Goal: Information Seeking & Learning: Learn about a topic

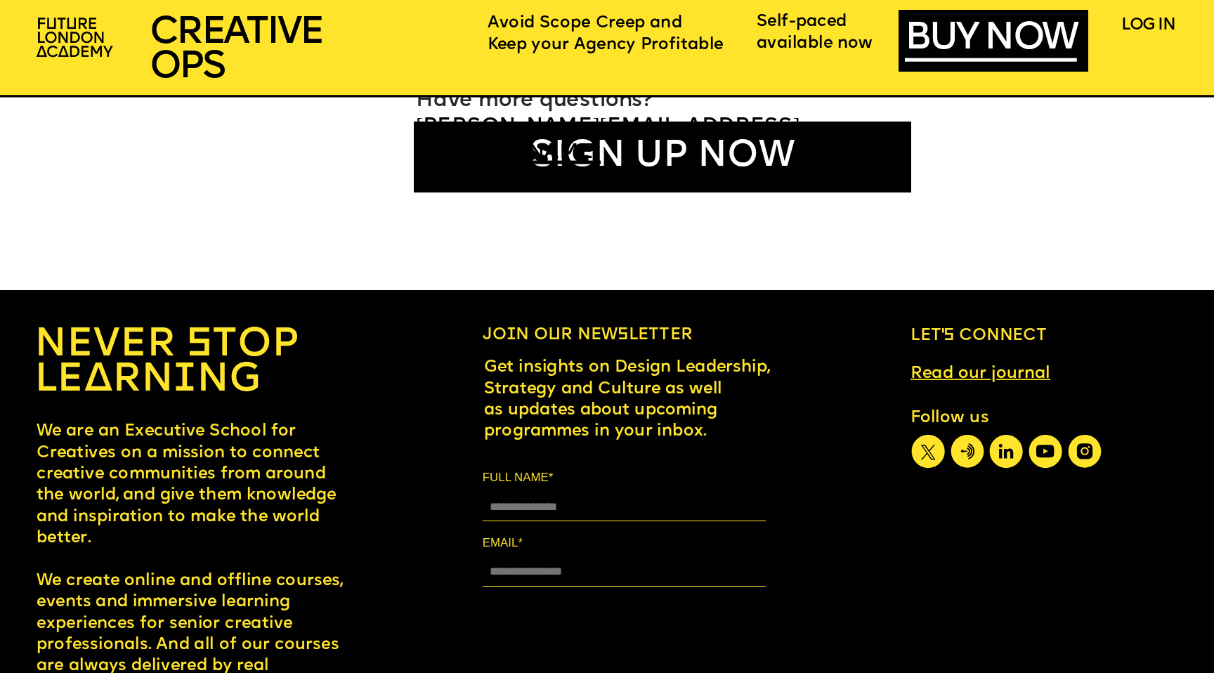
scroll to position [9893, 0]
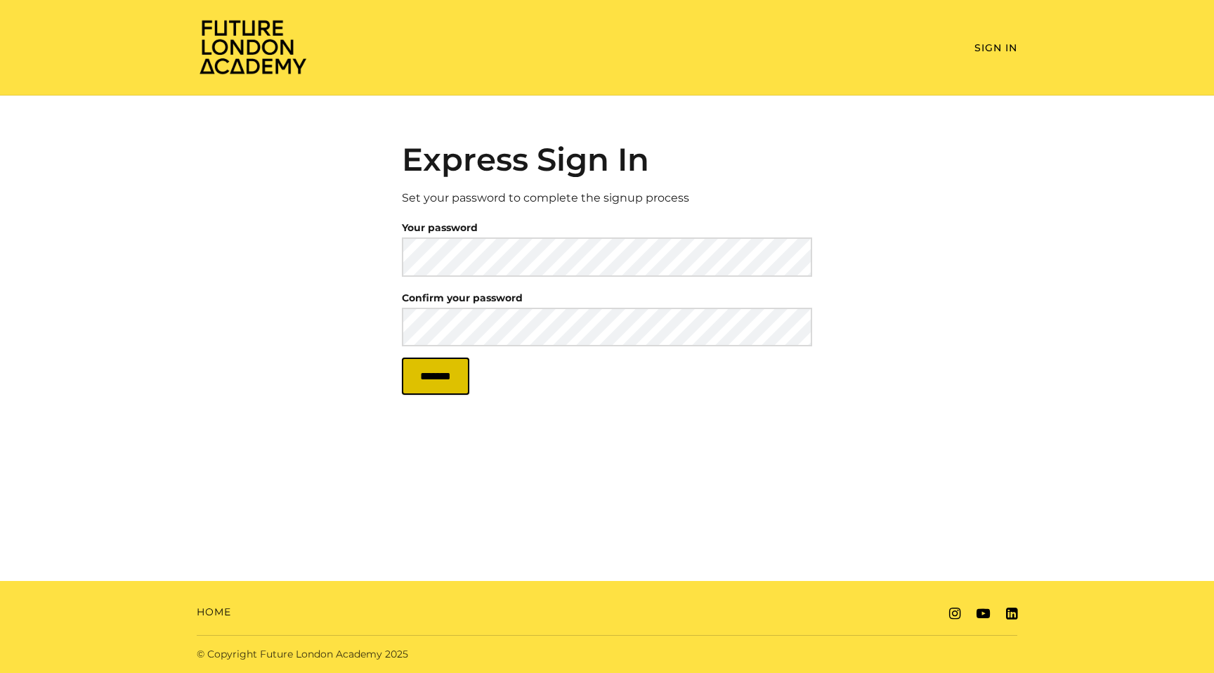
click at [450, 394] on input "*******" at bounding box center [435, 376] width 67 height 37
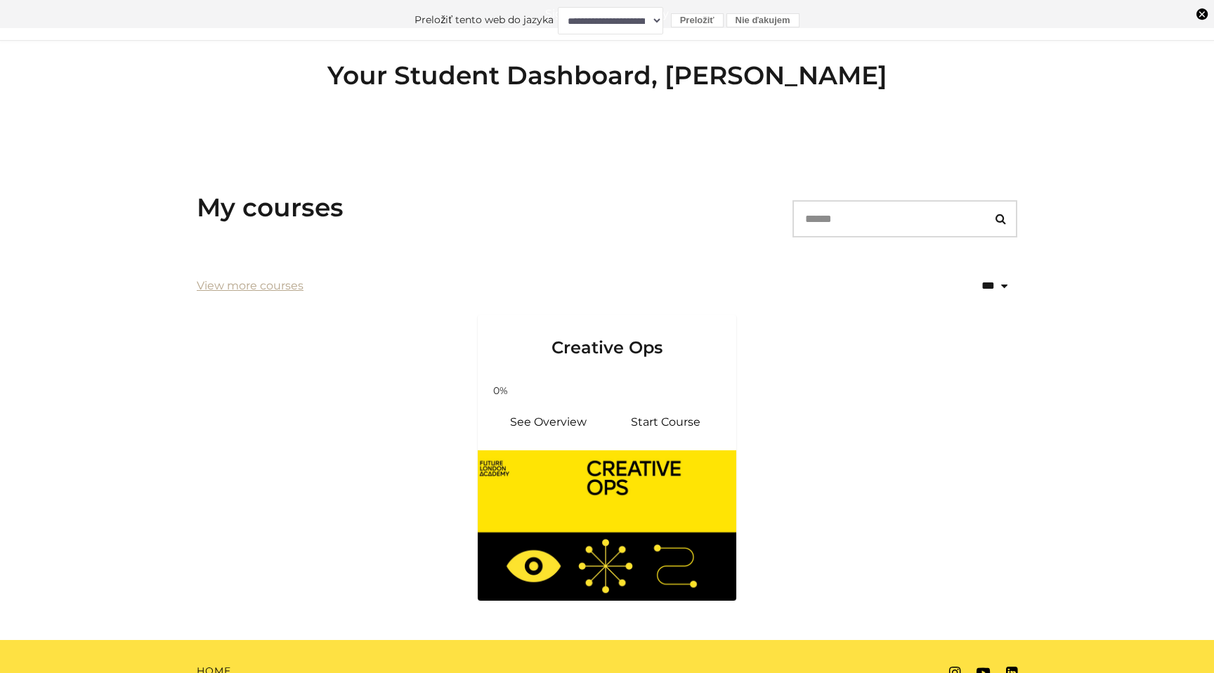
scroll to position [80, 0]
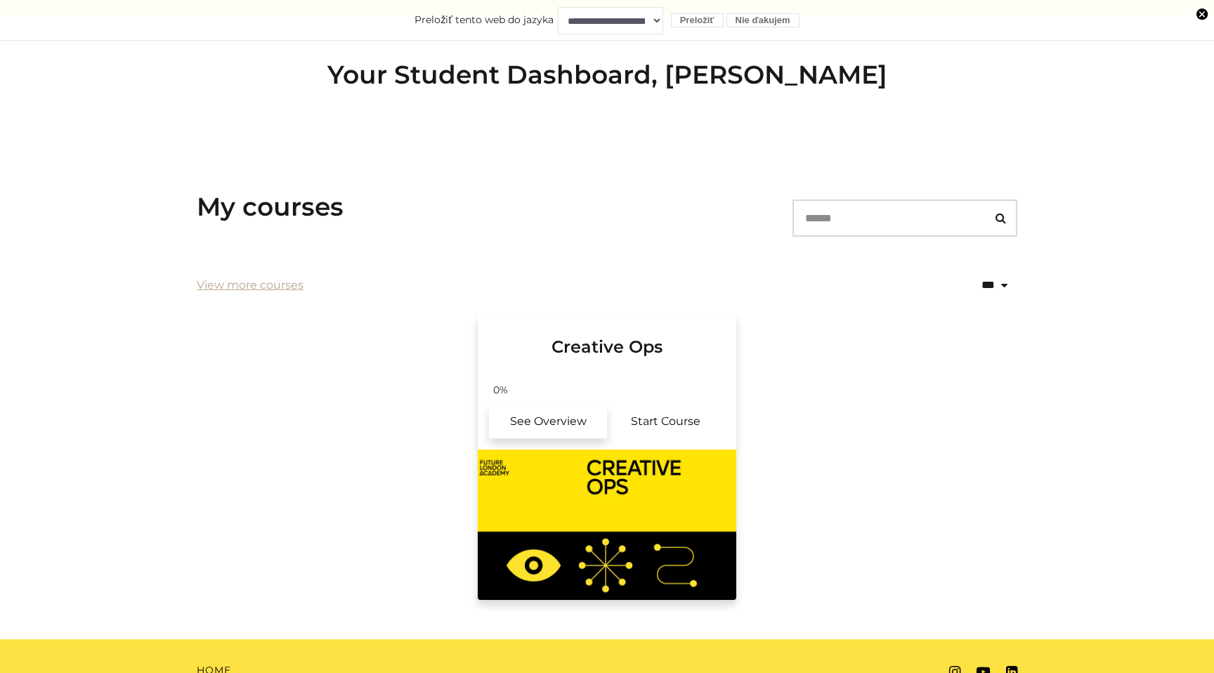
click at [569, 424] on link "See Overview" at bounding box center [548, 422] width 118 height 34
click at [765, 20] on button "Nie ďakujem" at bounding box center [762, 20] width 73 height 15
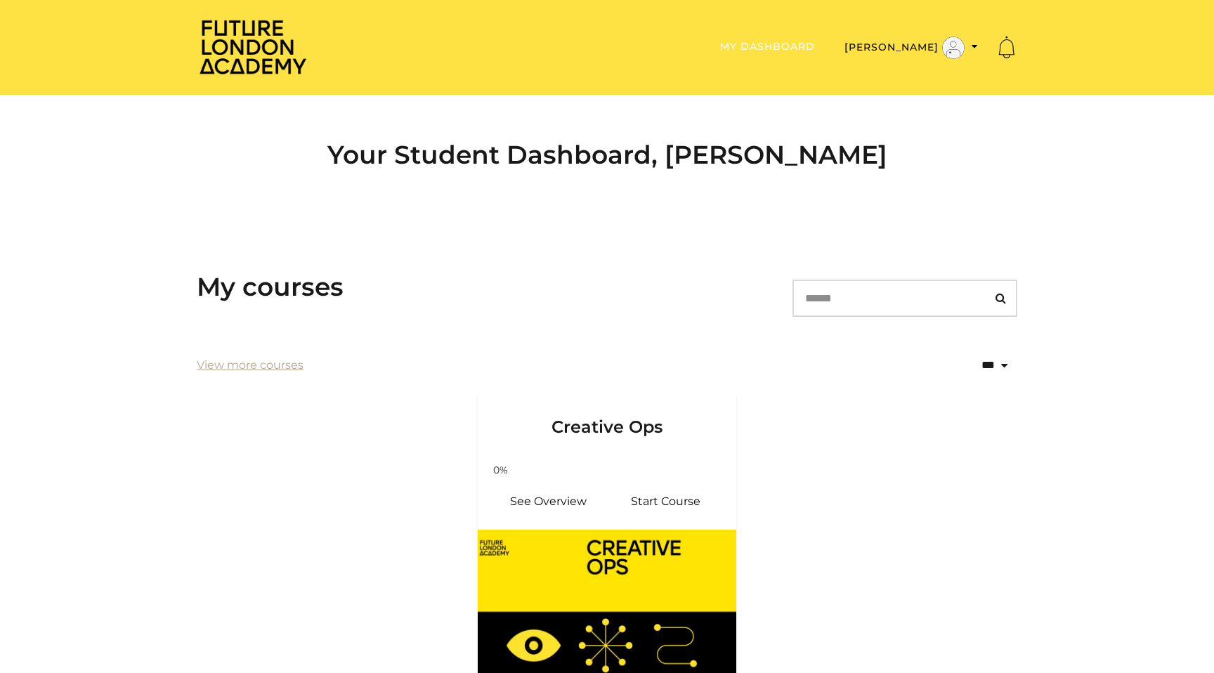
click at [815, 45] on link "My Dashboard" at bounding box center [767, 46] width 95 height 13
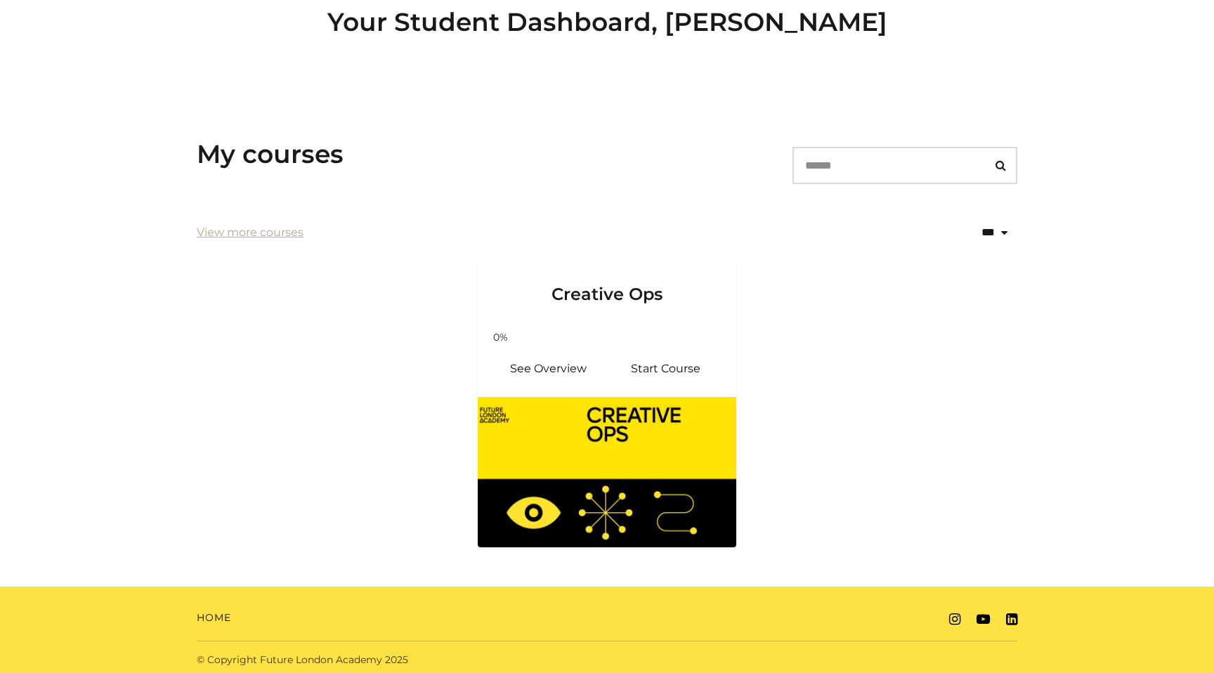
scroll to position [138, 0]
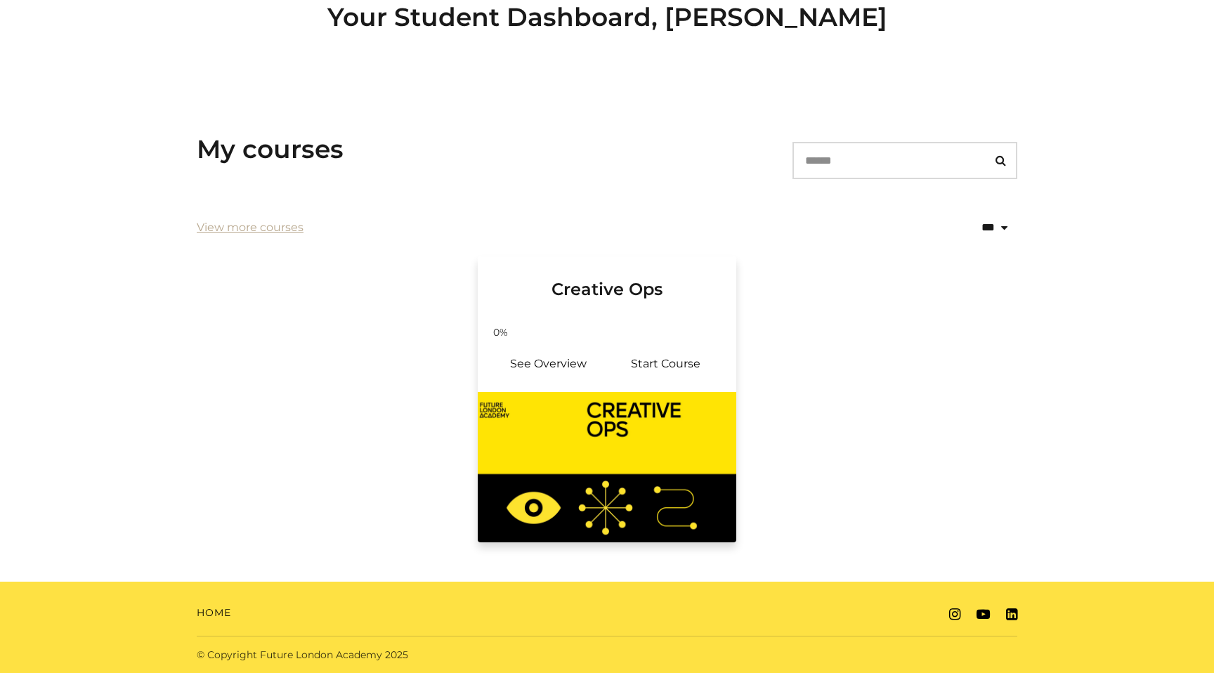
click at [633, 440] on img at bounding box center [607, 467] width 259 height 150
